Goal: Information Seeking & Learning: Learn about a topic

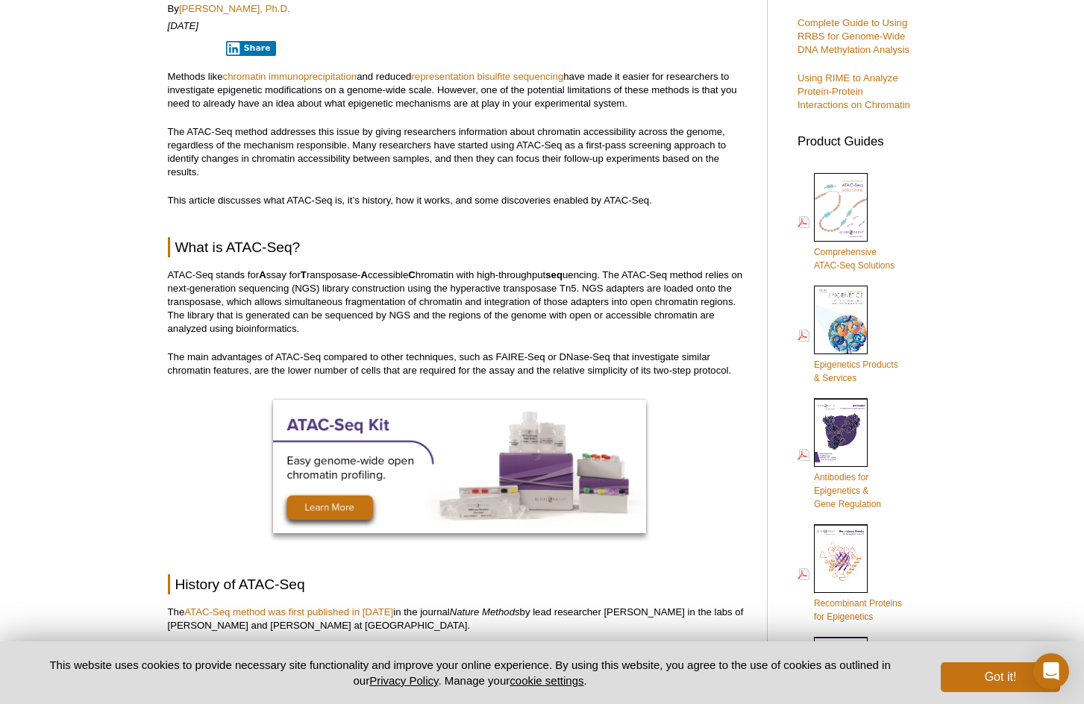
scroll to position [537, 0]
click at [632, 321] on p "ATAC-Seq stands for A ssay for T ransposase- A ccessible C hromatin with high-t…" at bounding box center [460, 301] width 584 height 67
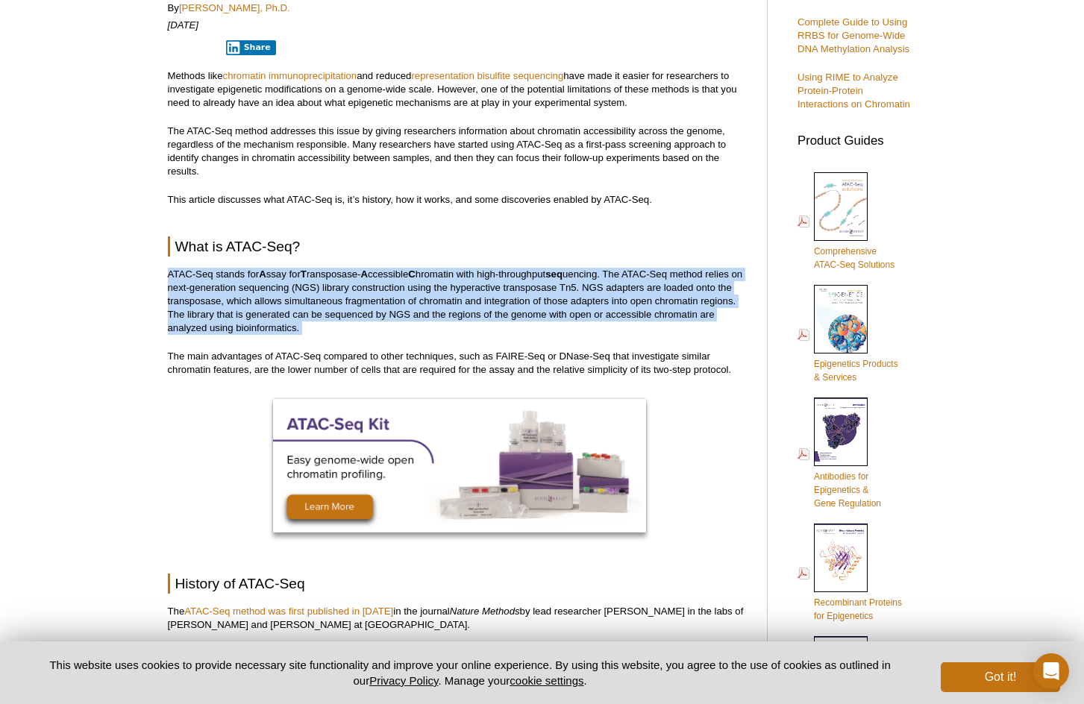
click at [632, 321] on p "ATAC-Seq stands for A ssay for T ransposase- A ccessible C hromatin with high-t…" at bounding box center [460, 301] width 584 height 67
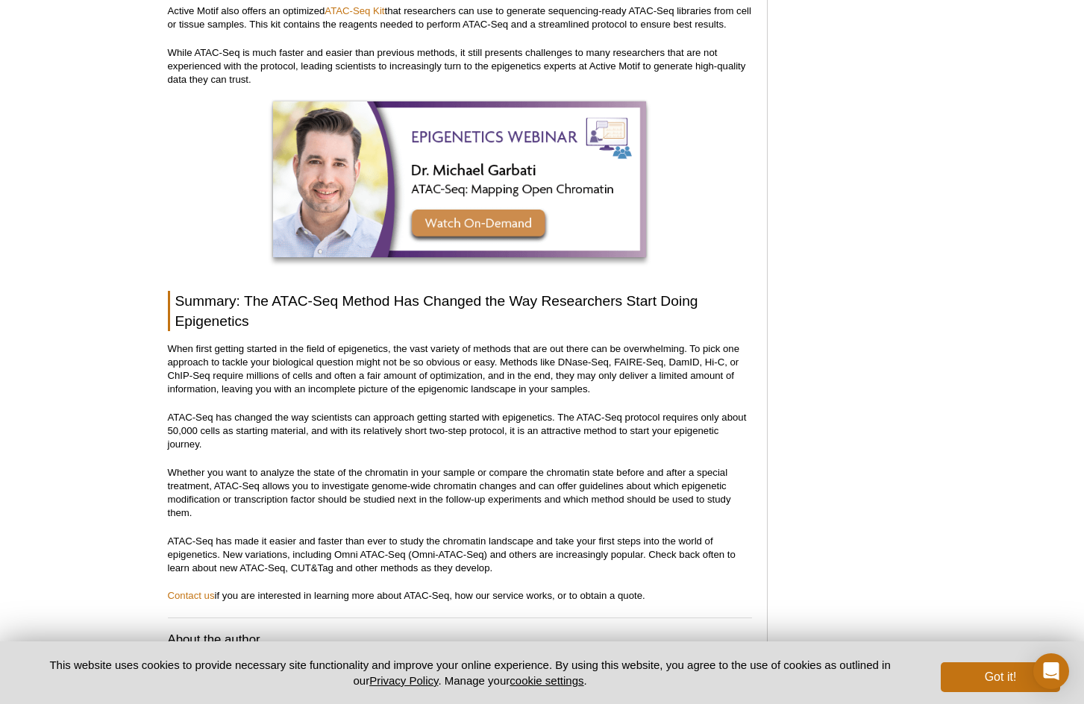
scroll to position [4475, 0]
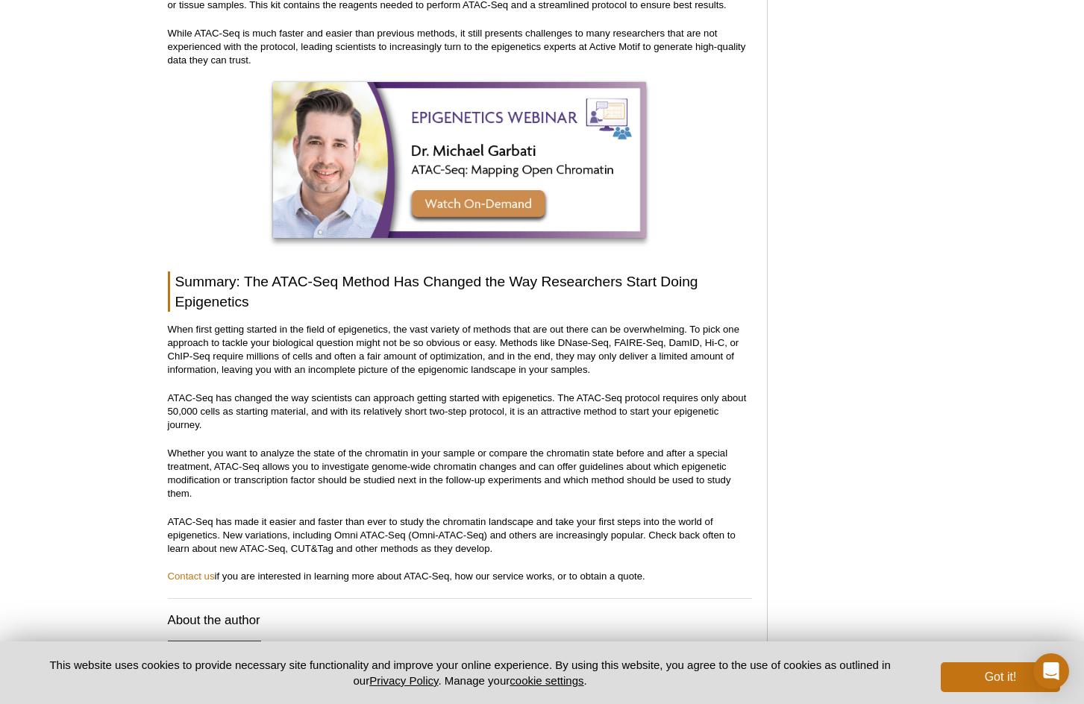
click at [659, 271] on h2 "Summary: The ATAC-Seq Method Has Changed the Way Researchers Start Doing Epigen…" at bounding box center [460, 291] width 584 height 40
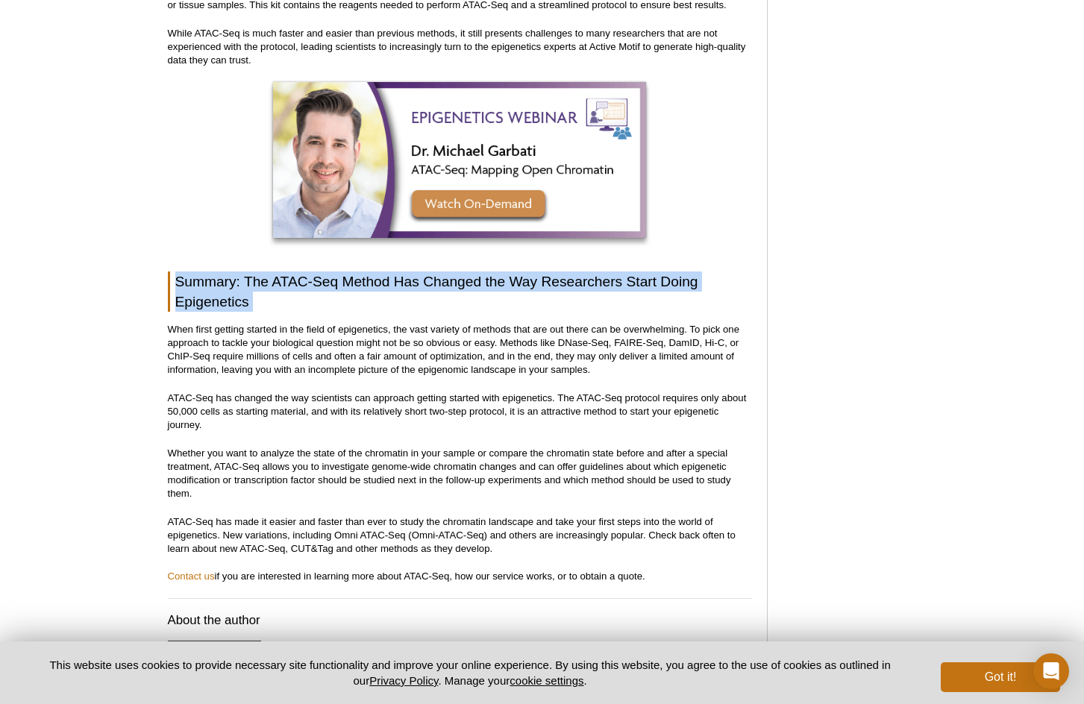
click at [659, 271] on h2 "Summary: The ATAC-Seq Method Has Changed the Way Researchers Start Doing Epigen…" at bounding box center [460, 291] width 584 height 40
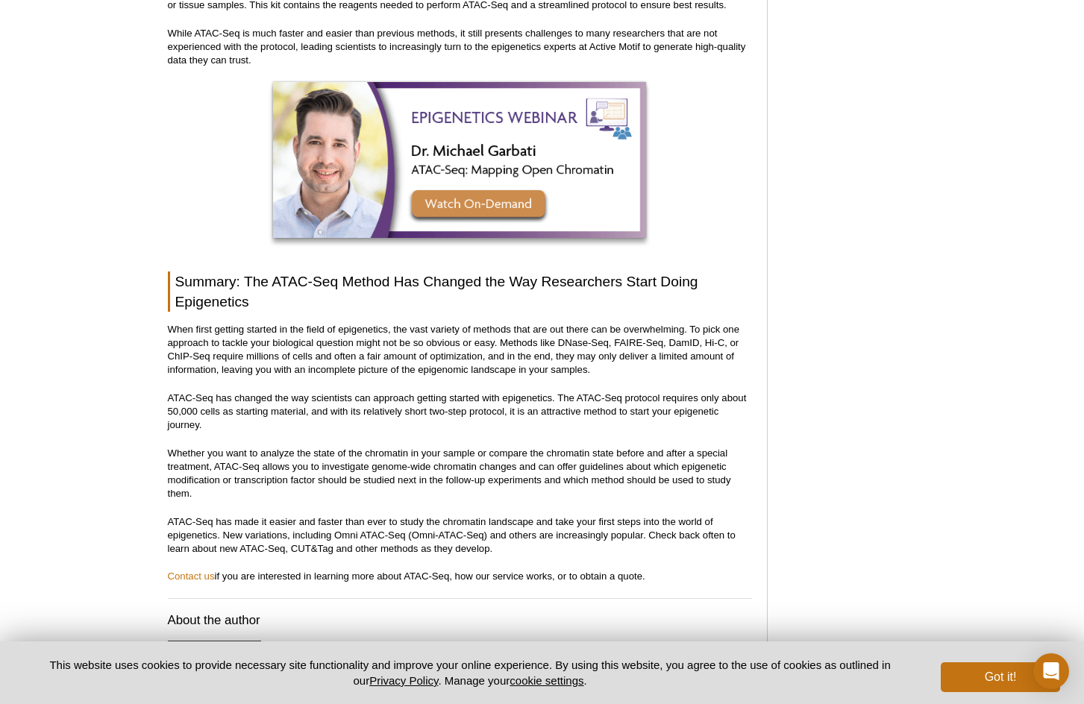
click at [671, 323] on p "When first getting started in the field of epigenetics, the vast variety of met…" at bounding box center [460, 350] width 584 height 54
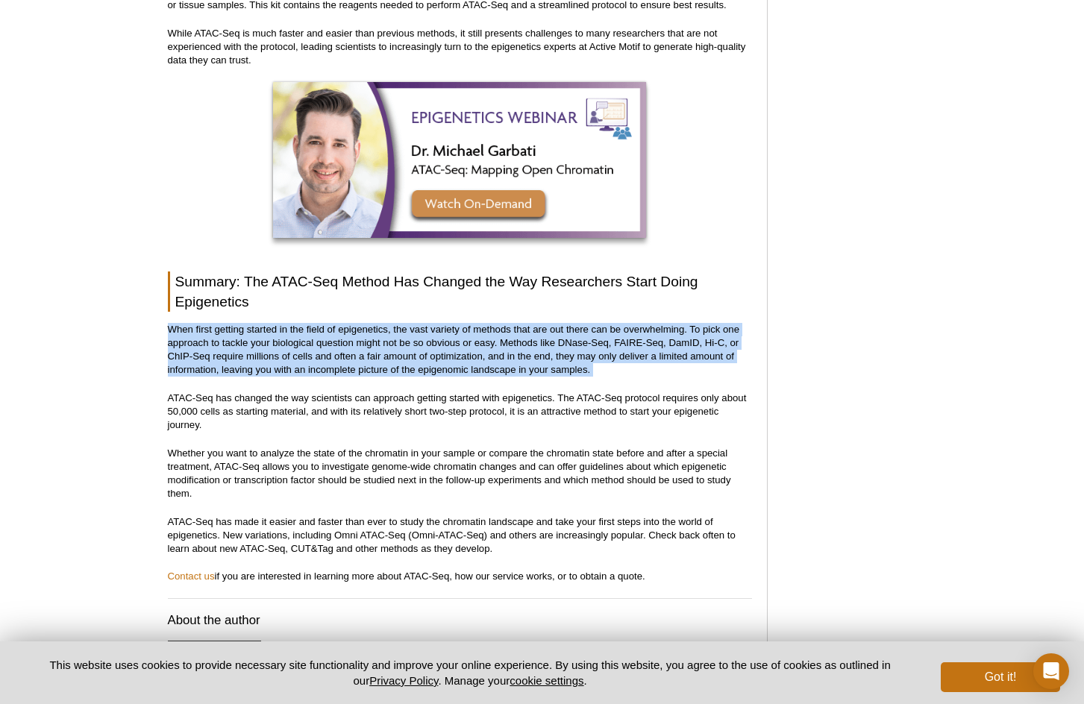
click at [671, 323] on p "When first getting started in the field of epigenetics, the vast variety of met…" at bounding box center [460, 350] width 584 height 54
click at [676, 324] on p "When first getting started in the field of epigenetics, the vast variety of met…" at bounding box center [460, 350] width 584 height 54
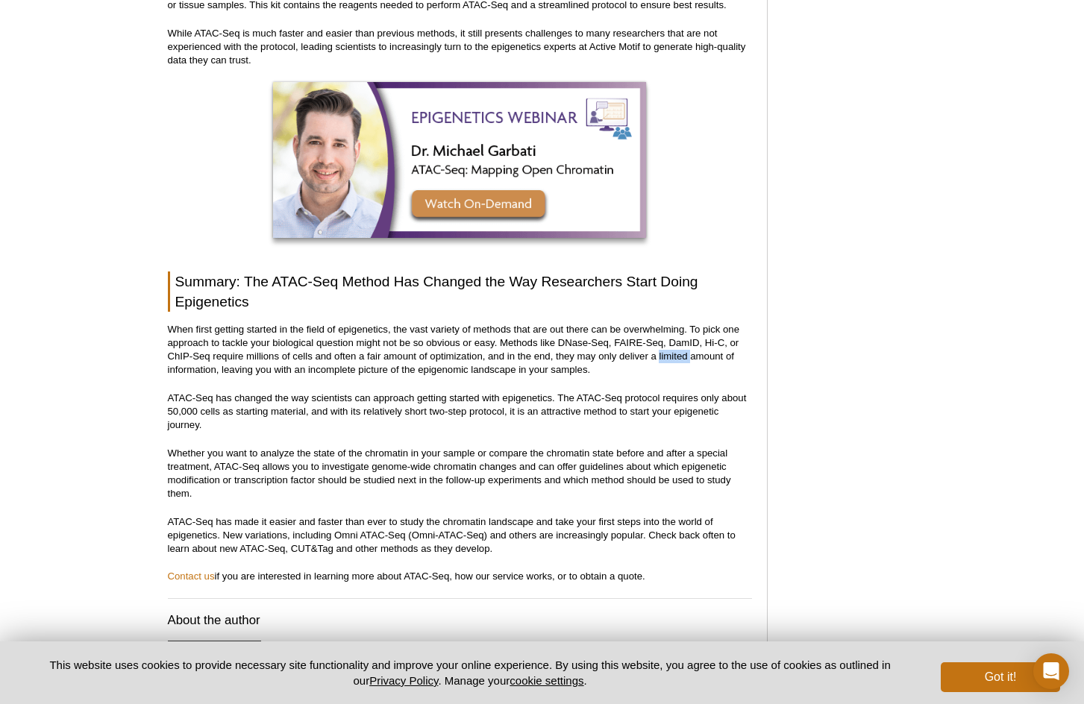
click at [676, 324] on p "When first getting started in the field of epigenetics, the vast variety of met…" at bounding box center [460, 350] width 584 height 54
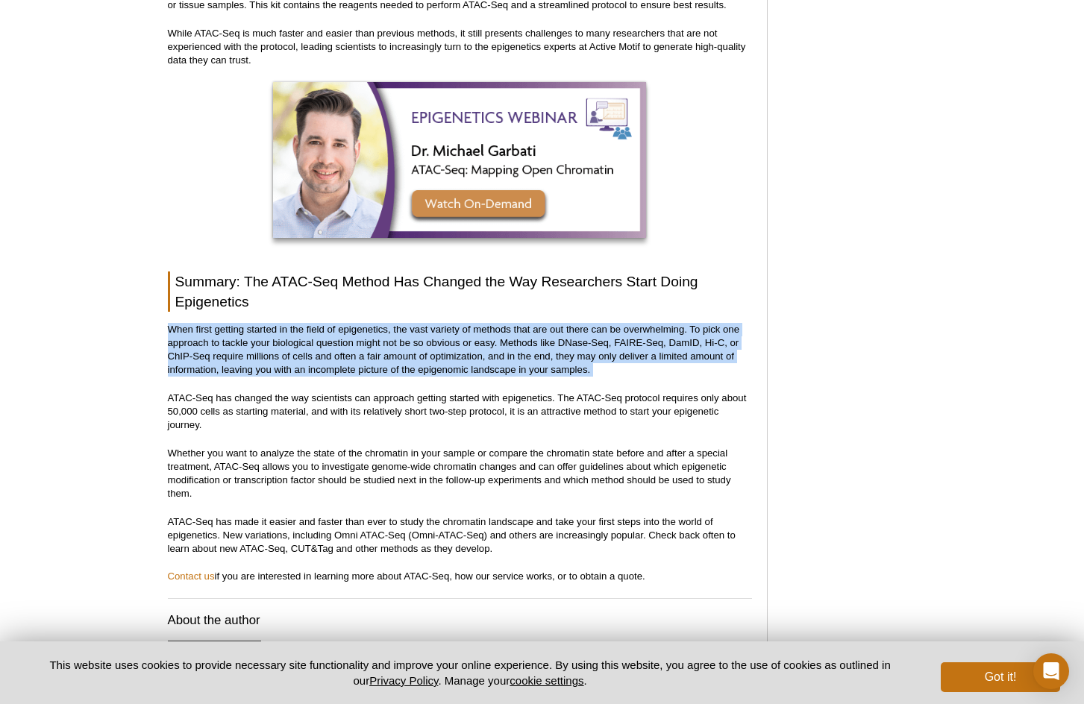
click at [676, 324] on p "When first getting started in the field of epigenetics, the vast variety of met…" at bounding box center [460, 350] width 584 height 54
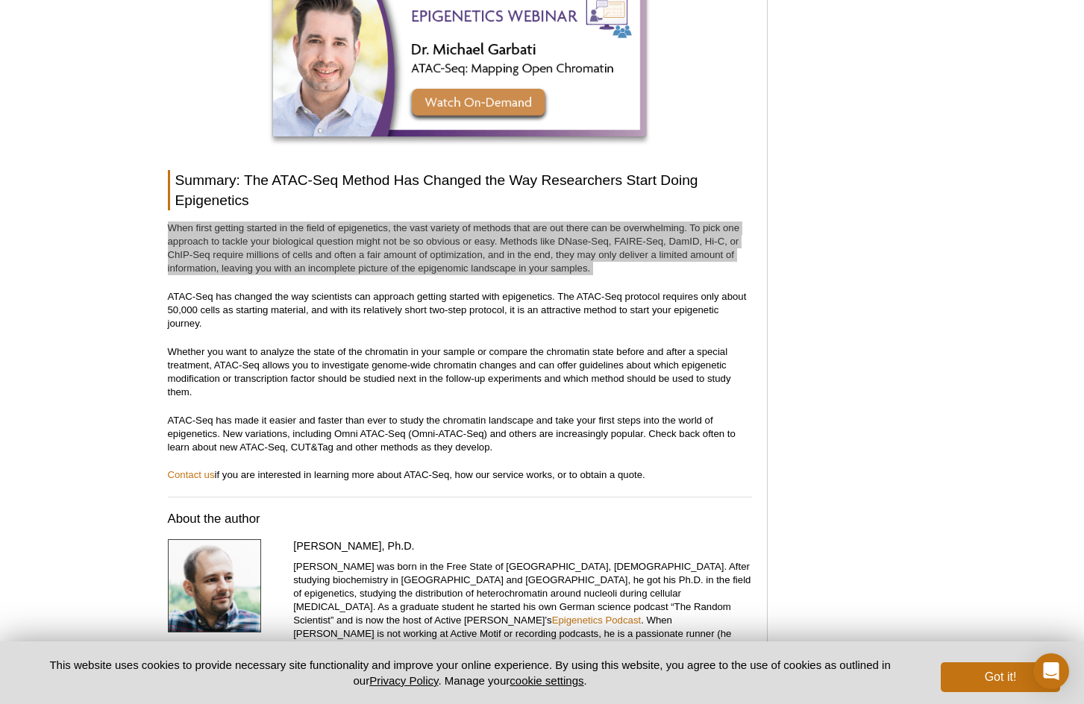
scroll to position [4624, 0]
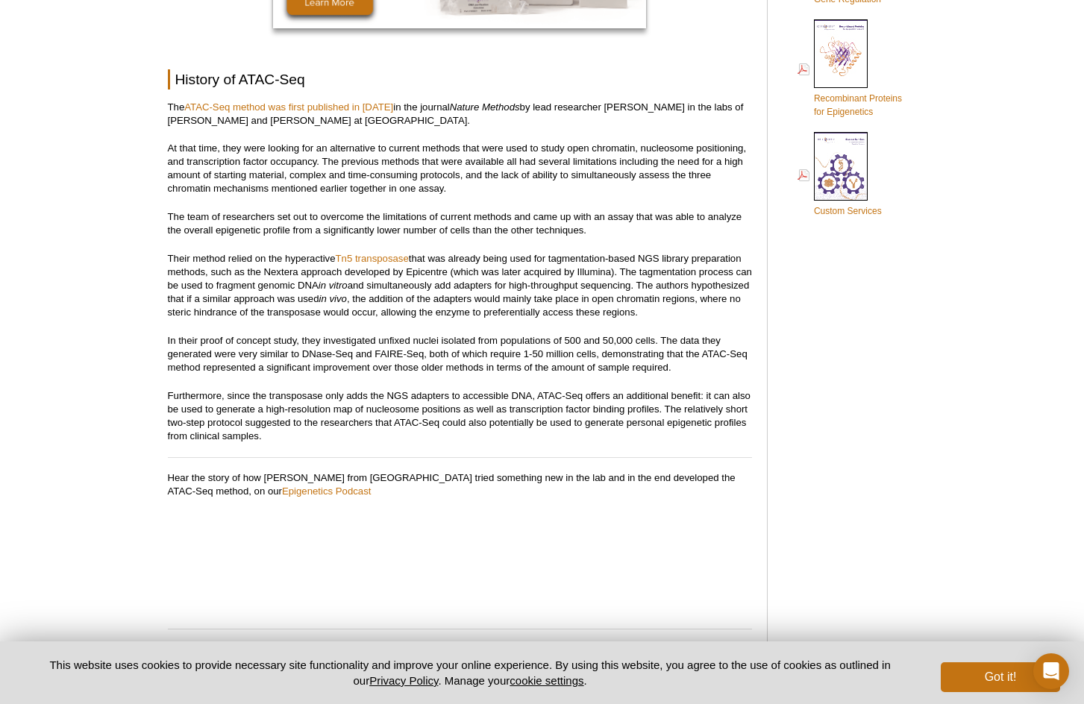
scroll to position [1096, 0]
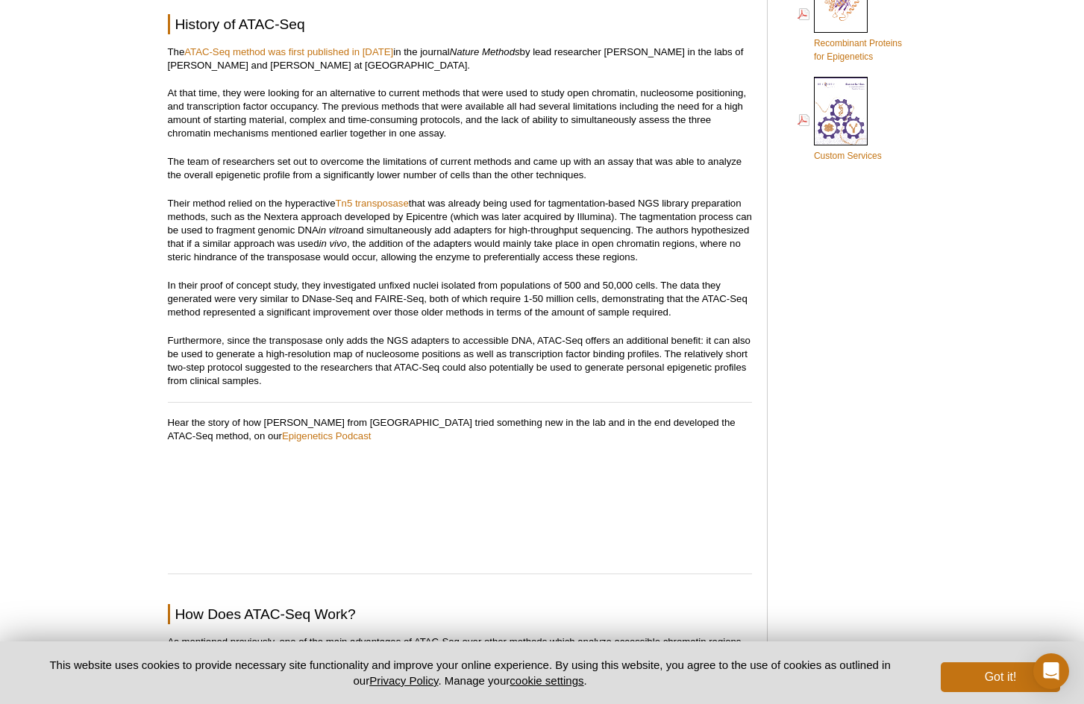
click at [347, 245] on em "in vivo" at bounding box center [333, 243] width 28 height 11
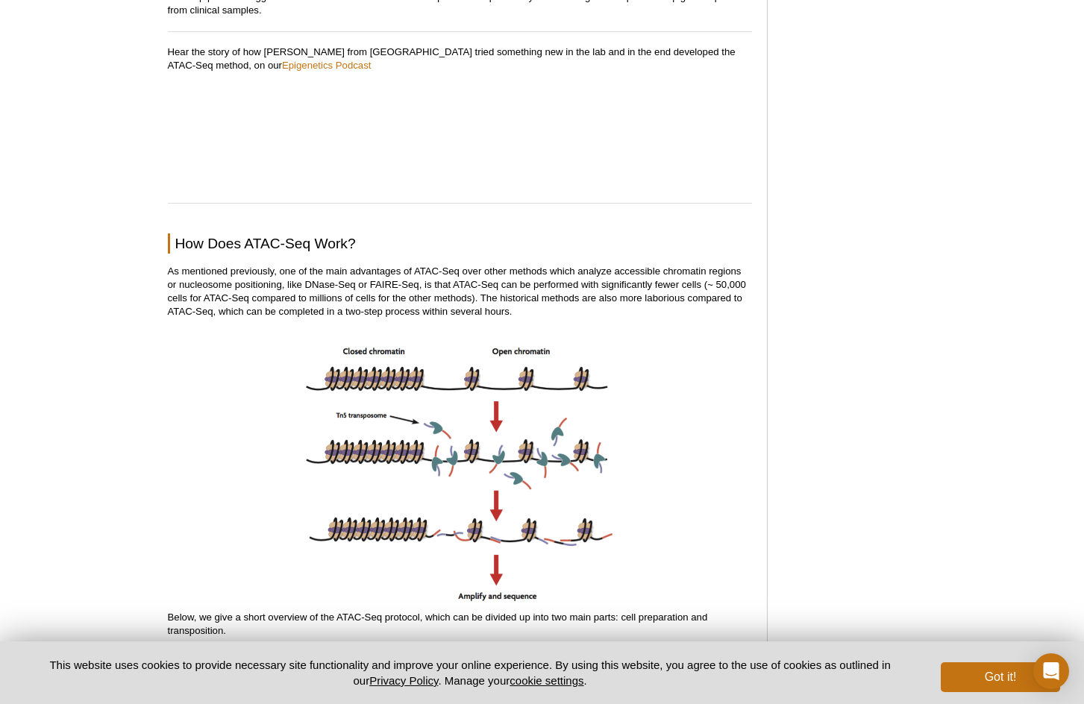
scroll to position [1469, 0]
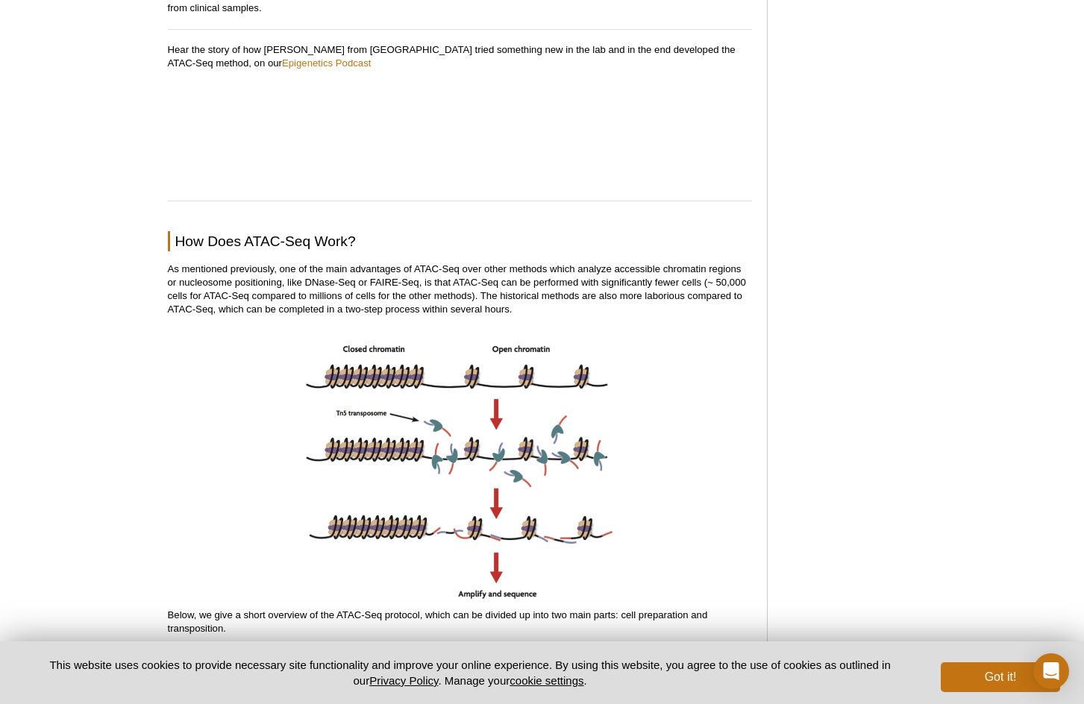
click at [450, 288] on p "As mentioned previously, one of the main advantages of ATAC-Seq over other meth…" at bounding box center [460, 290] width 584 height 54
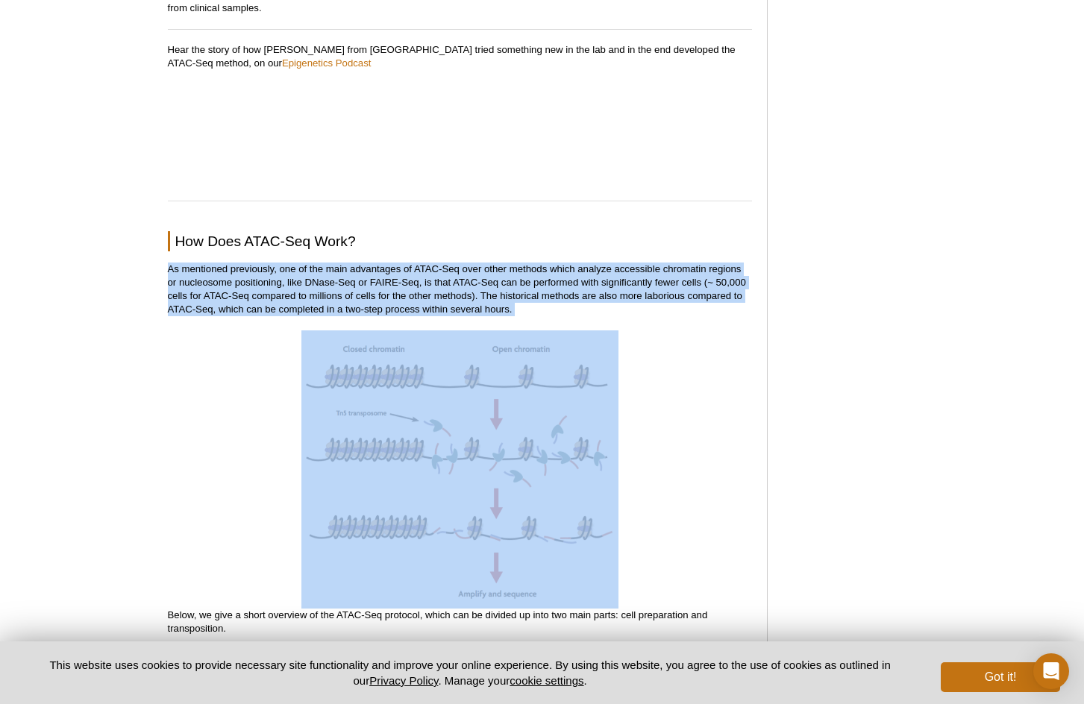
click at [450, 288] on p "As mentioned previously, one of the main advantages of ATAC-Seq over other meth…" at bounding box center [460, 290] width 584 height 54
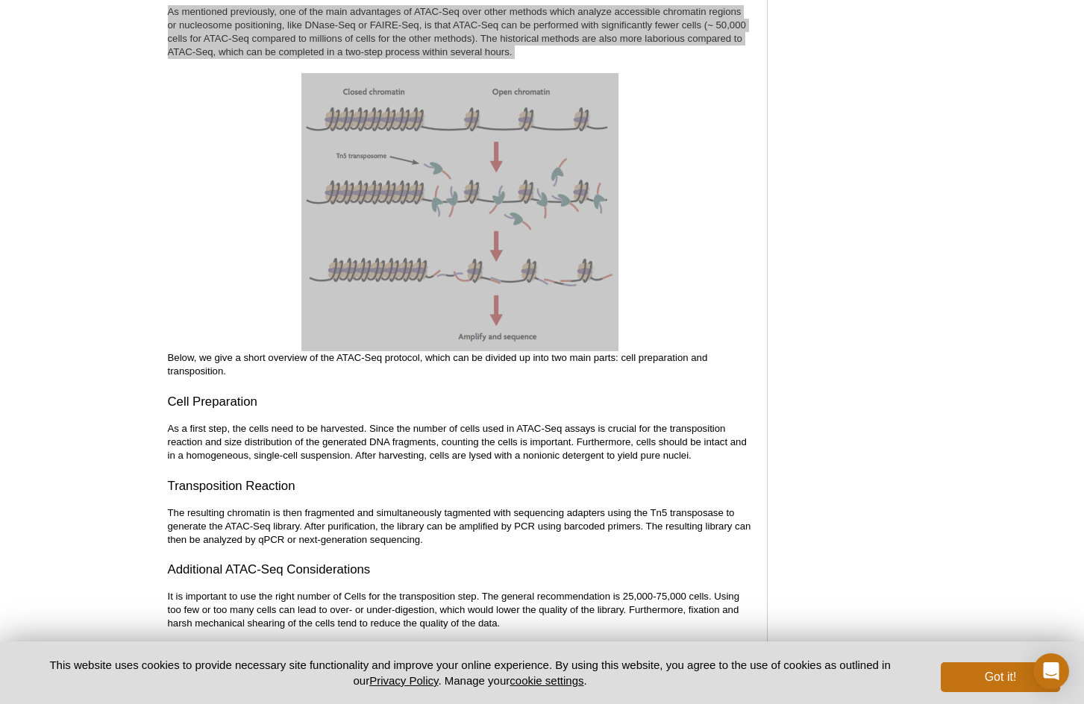
scroll to position [1693, 0]
